Goal: Information Seeking & Learning: Learn about a topic

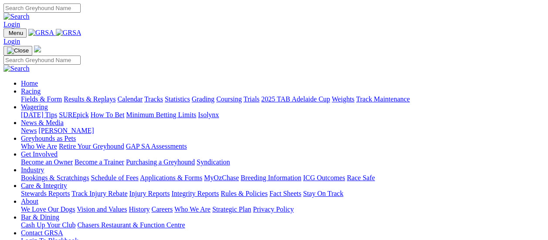
click at [93, 95] on link "Results & Replays" at bounding box center [90, 98] width 52 height 7
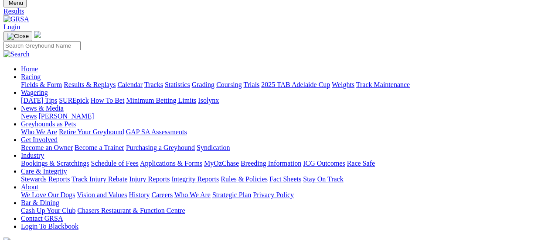
scroll to position [44, 0]
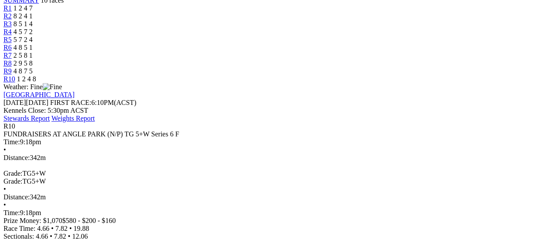
scroll to position [87, 0]
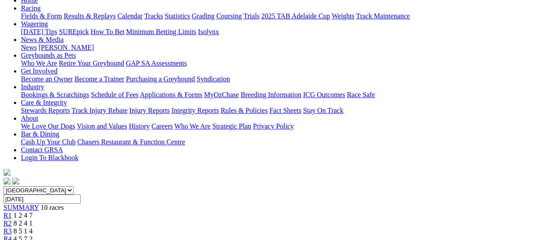
scroll to position [44, 0]
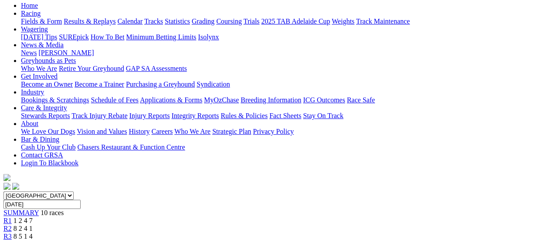
scroll to position [87, 0]
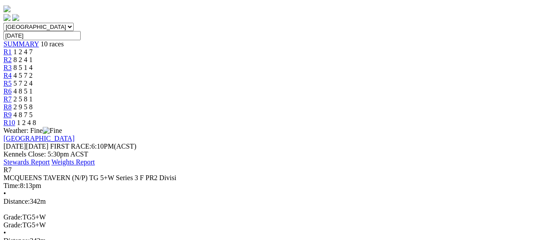
scroll to position [87, 0]
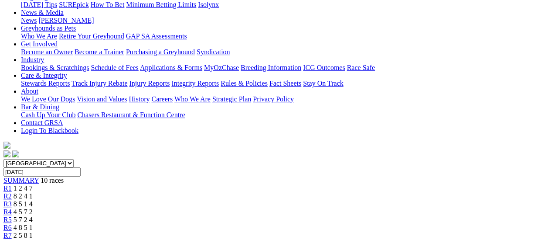
scroll to position [175, 0]
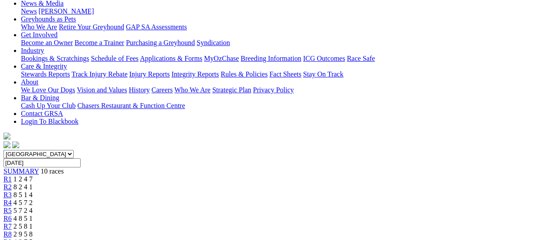
scroll to position [87, 0]
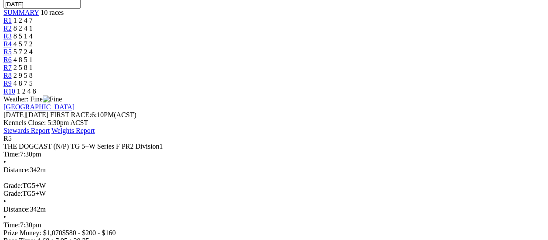
scroll to position [305, 0]
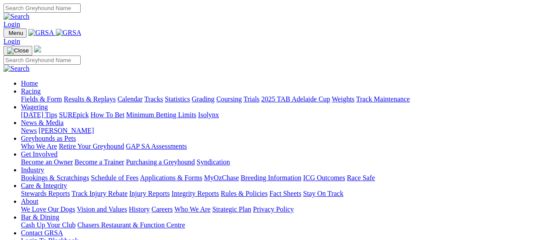
click at [41, 95] on link "Fields & Form" at bounding box center [41, 98] width 41 height 7
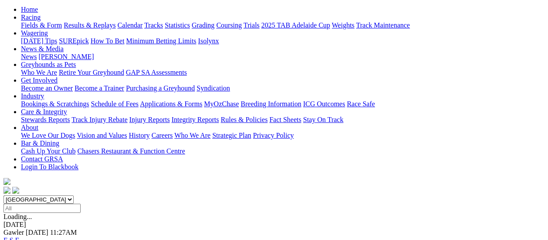
scroll to position [87, 0]
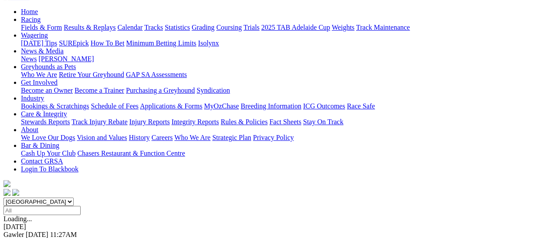
click at [19, 238] on link "F" at bounding box center [17, 241] width 4 height 7
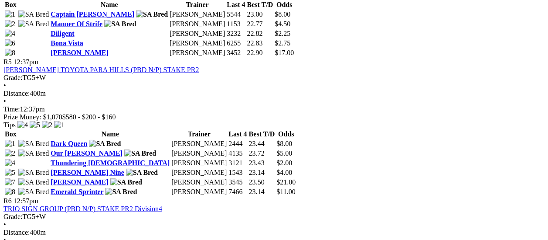
scroll to position [873, 0]
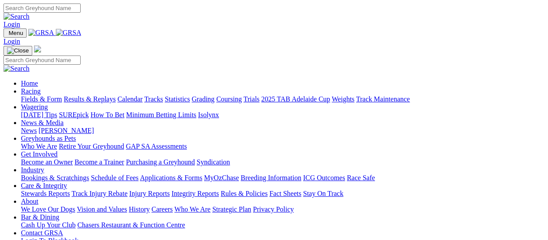
click at [46, 95] on link "Fields & Form" at bounding box center [41, 98] width 41 height 7
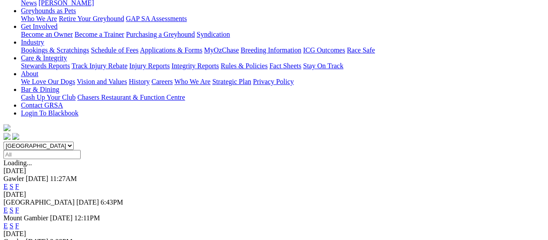
scroll to position [131, 0]
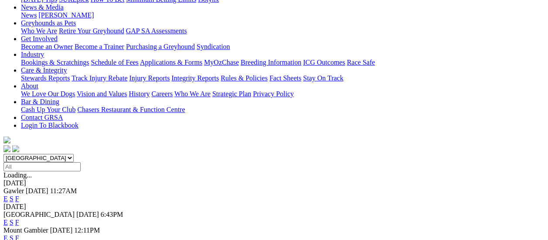
click at [19, 218] on link "F" at bounding box center [17, 221] width 4 height 7
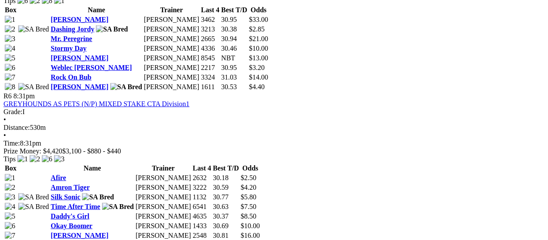
scroll to position [1091, 0]
